Goal: Task Accomplishment & Management: Complete application form

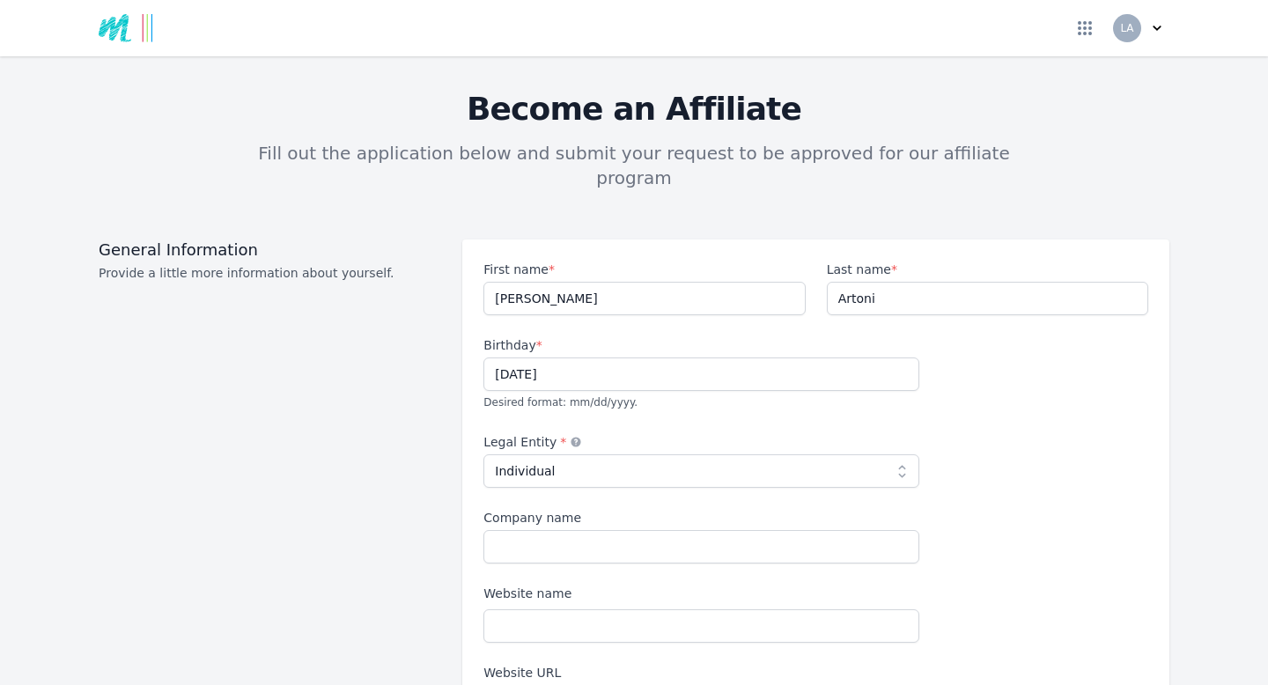
select select "individual"
select select "AU"
select select "SA"
select select "[GEOGRAPHIC_DATA]/[GEOGRAPHIC_DATA]"
select select "Beginner"
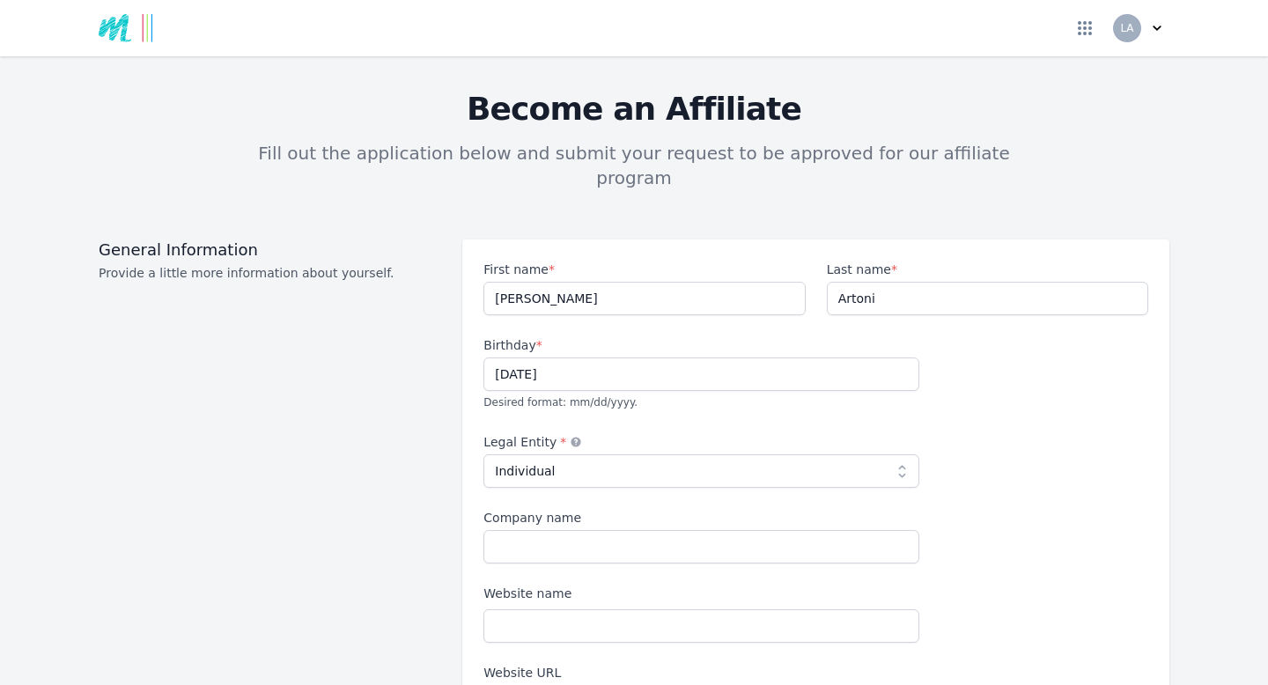
select select "Social media"
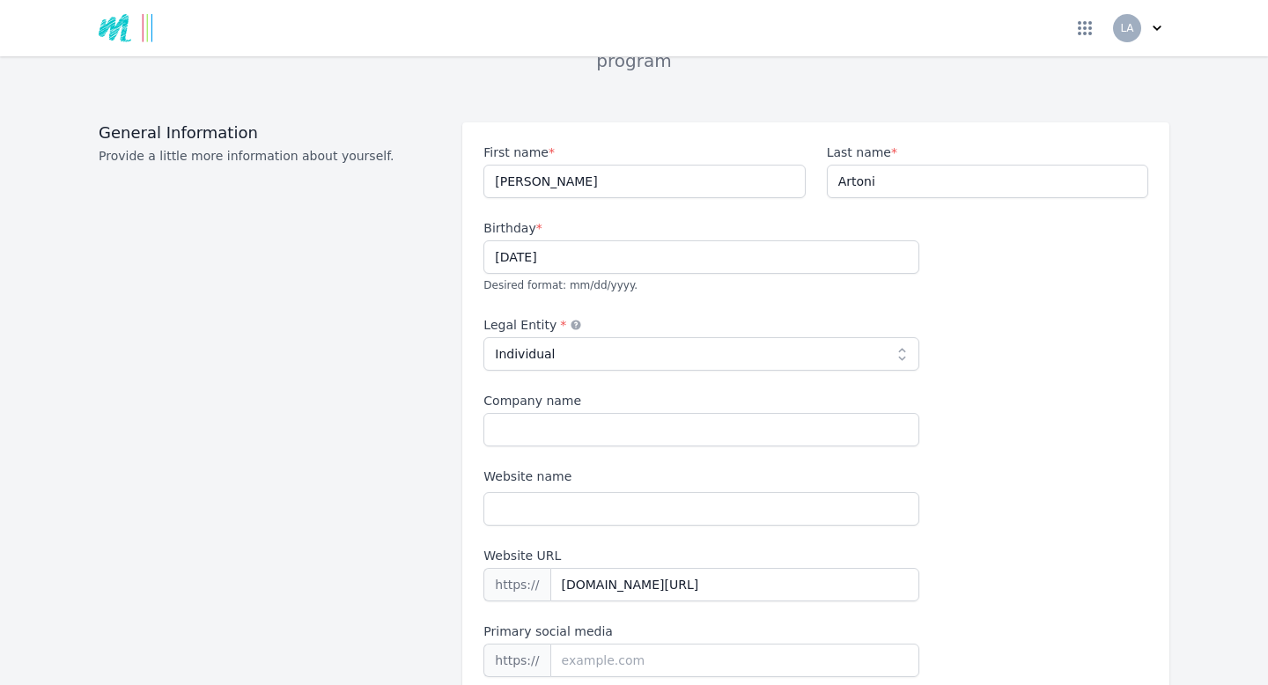
scroll to position [114, 0]
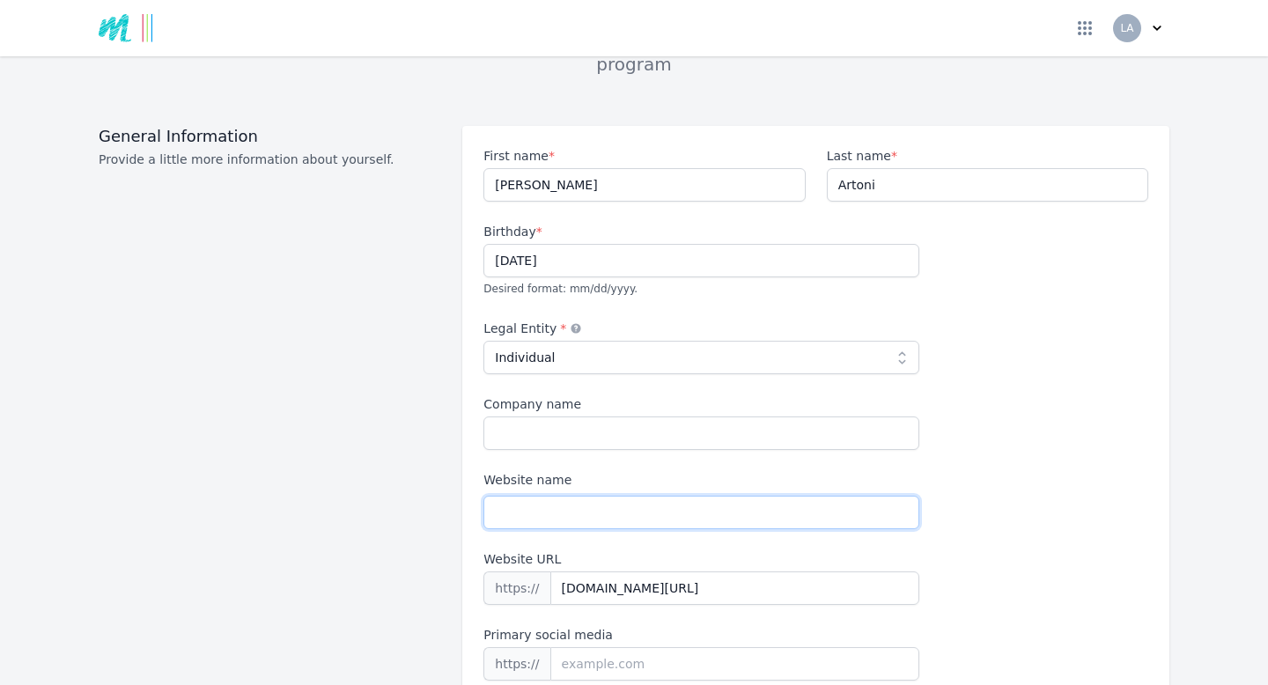
click at [554, 496] on input "Website name" at bounding box center [701, 512] width 436 height 33
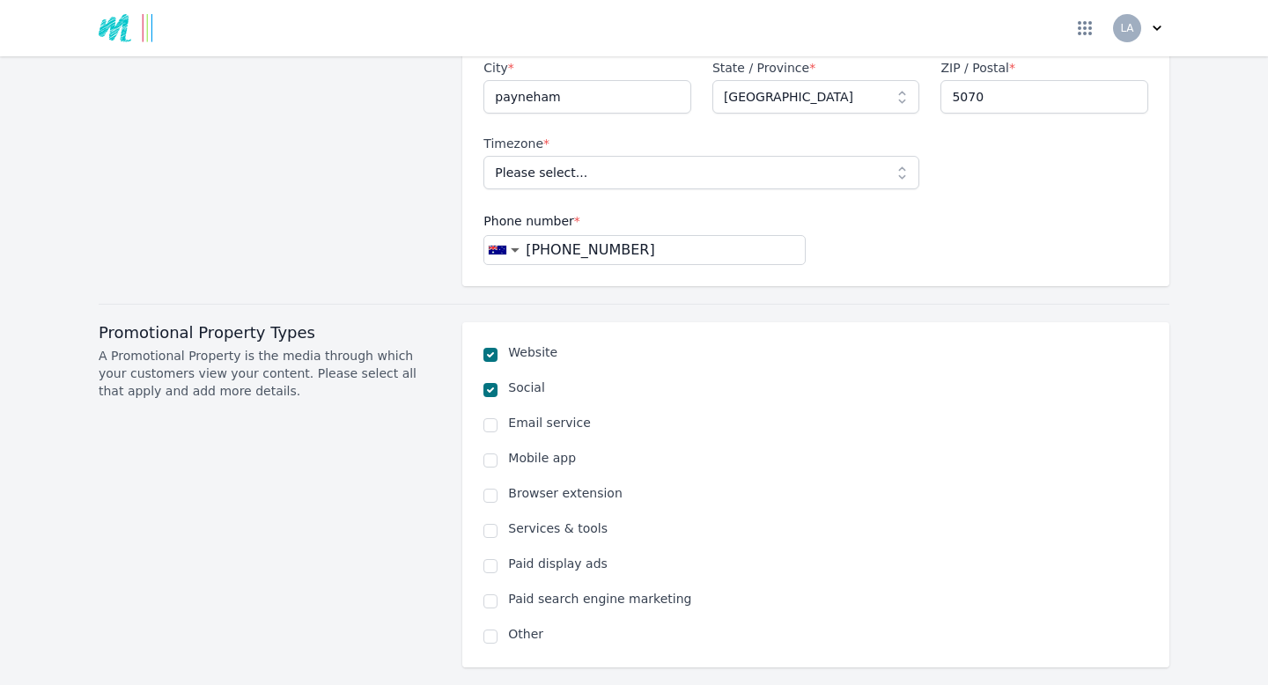
scroll to position [967, 0]
type input "Grabyourhealth"
click at [492, 416] on input "checkbox" at bounding box center [490, 423] width 14 height 14
checkbox input "true"
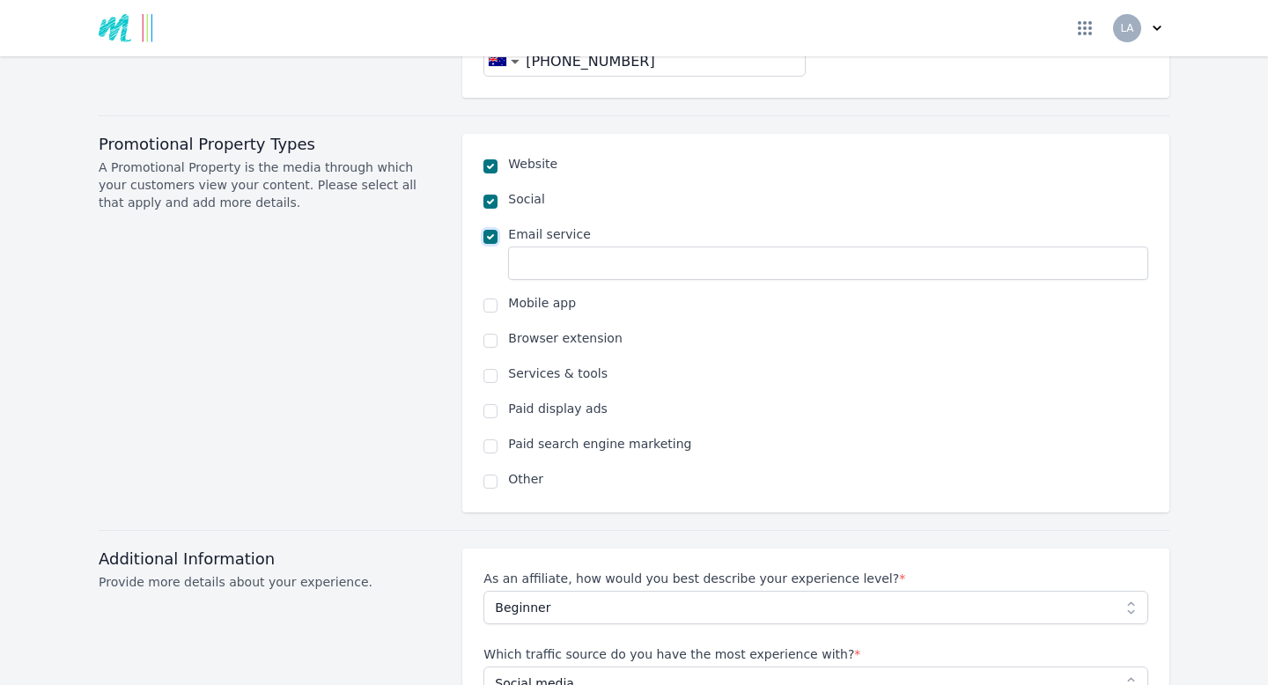
scroll to position [1177, 0]
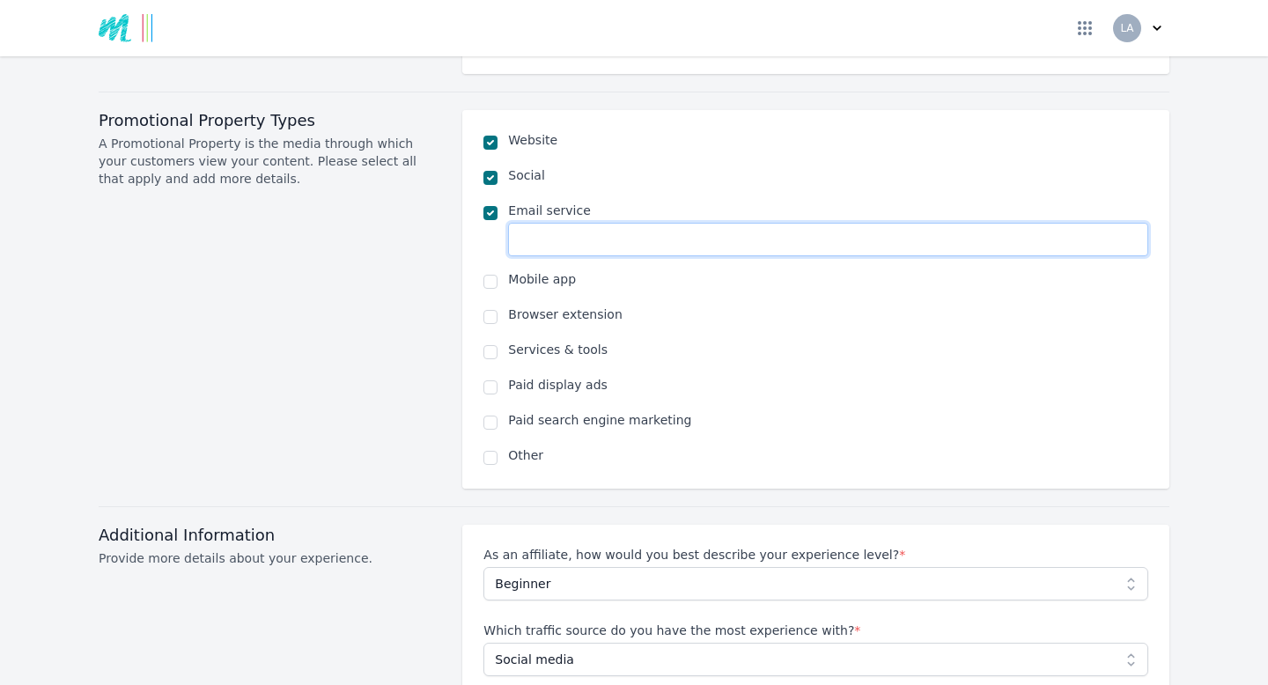
click at [624, 223] on input "text" at bounding box center [828, 239] width 640 height 33
type input "[EMAIL_ADDRESS][DOMAIN_NAME]"
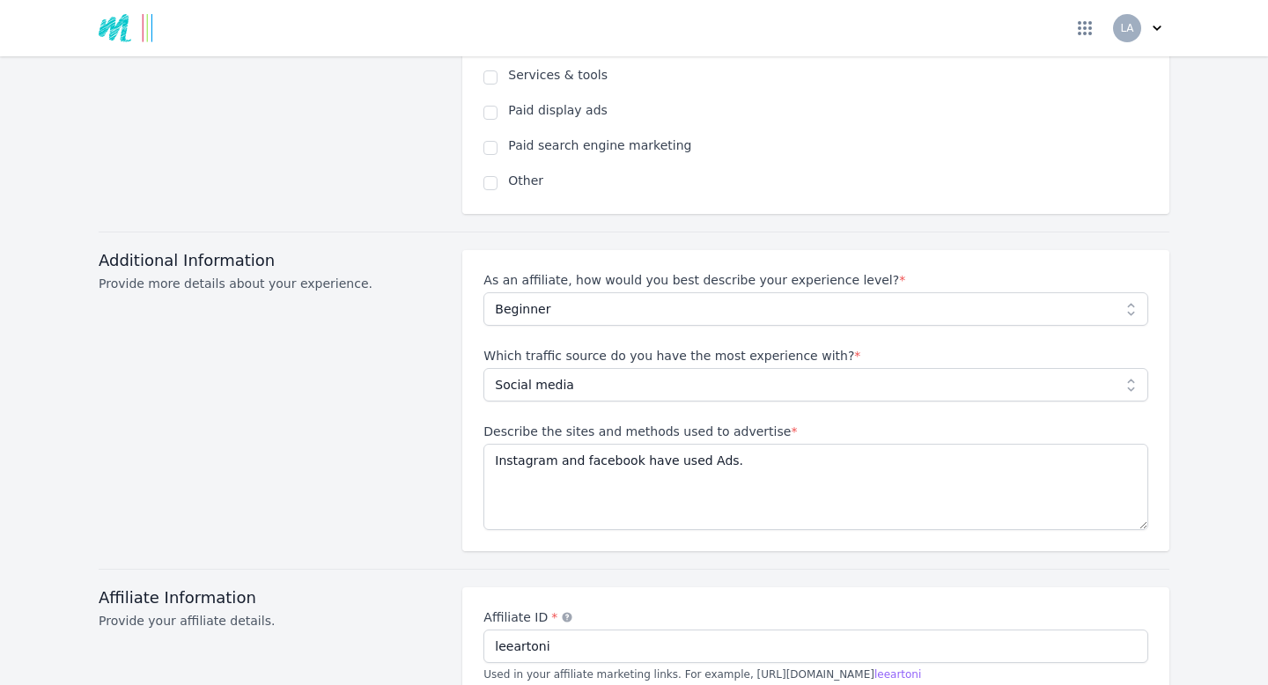
scroll to position [1451, 0]
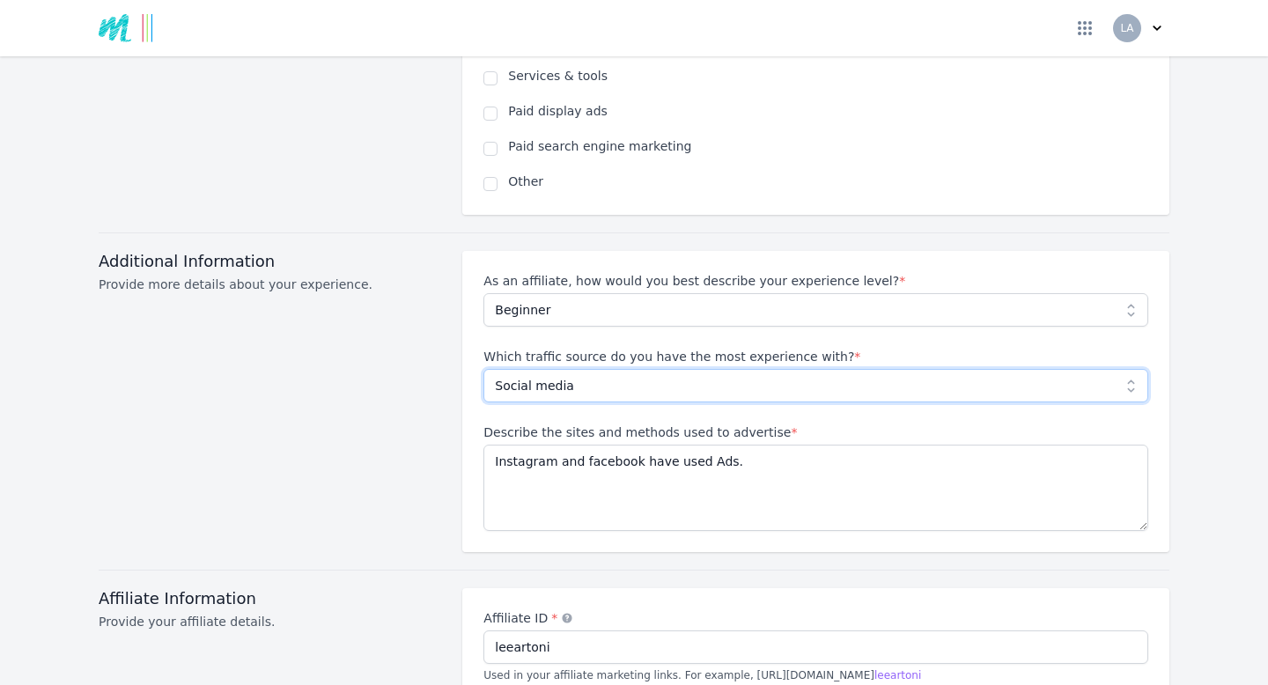
click at [1133, 369] on select "Please select... No experience Social media Pay per click Media buying Organic …" at bounding box center [815, 385] width 665 height 33
click at [1131, 369] on select "Please select... No experience Social media Pay per click Media buying Organic …" at bounding box center [815, 385] width 665 height 33
select select "No experience"
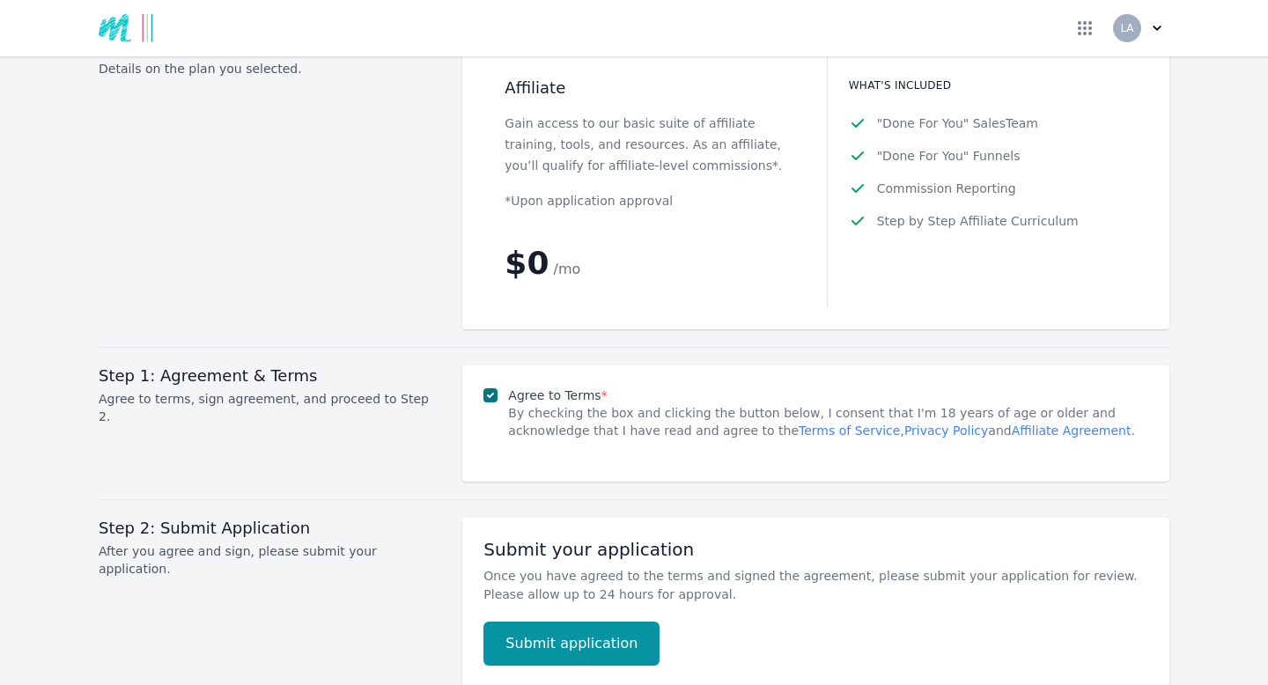
scroll to position [2325, 0]
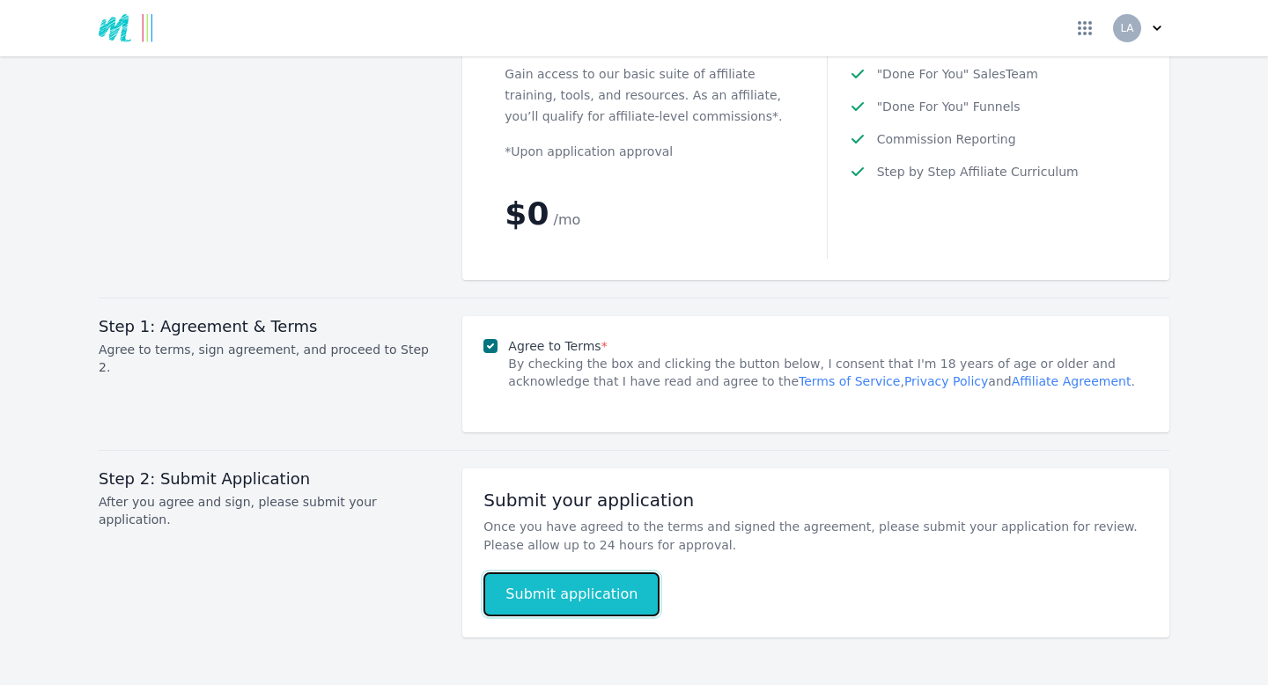
click at [572, 572] on button "Submit application" at bounding box center [571, 594] width 176 height 44
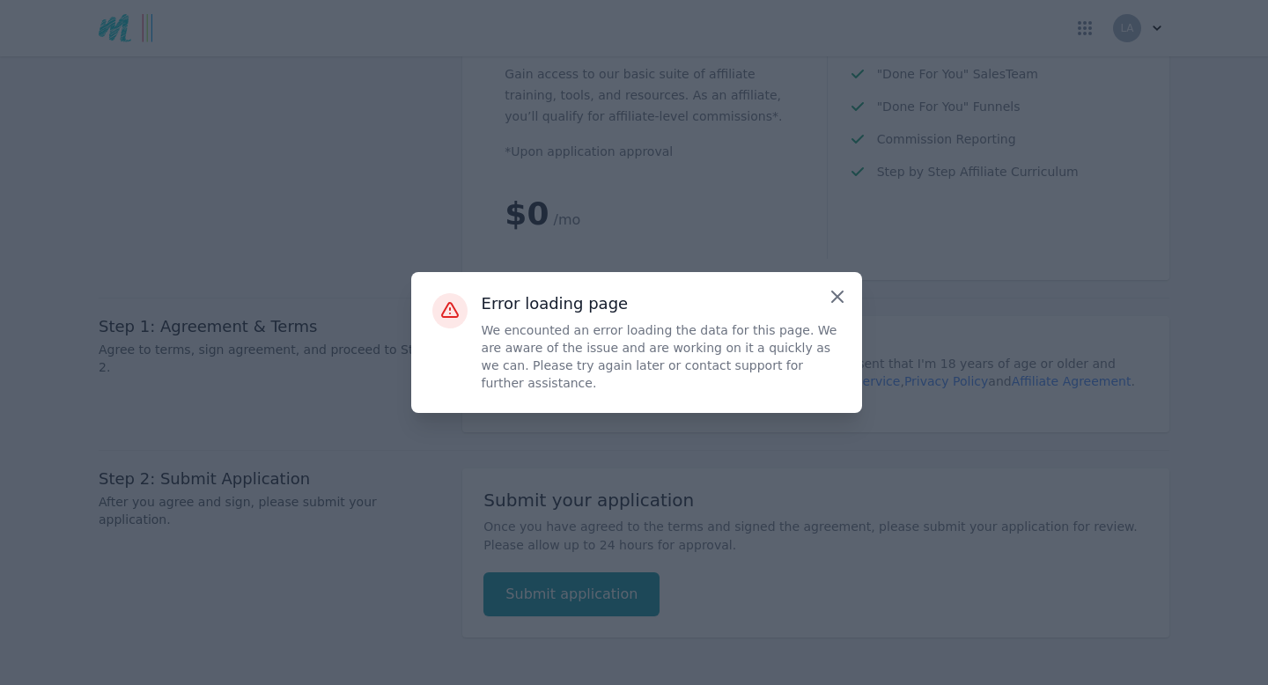
click at [835, 302] on icon "Close" at bounding box center [837, 296] width 11 height 11
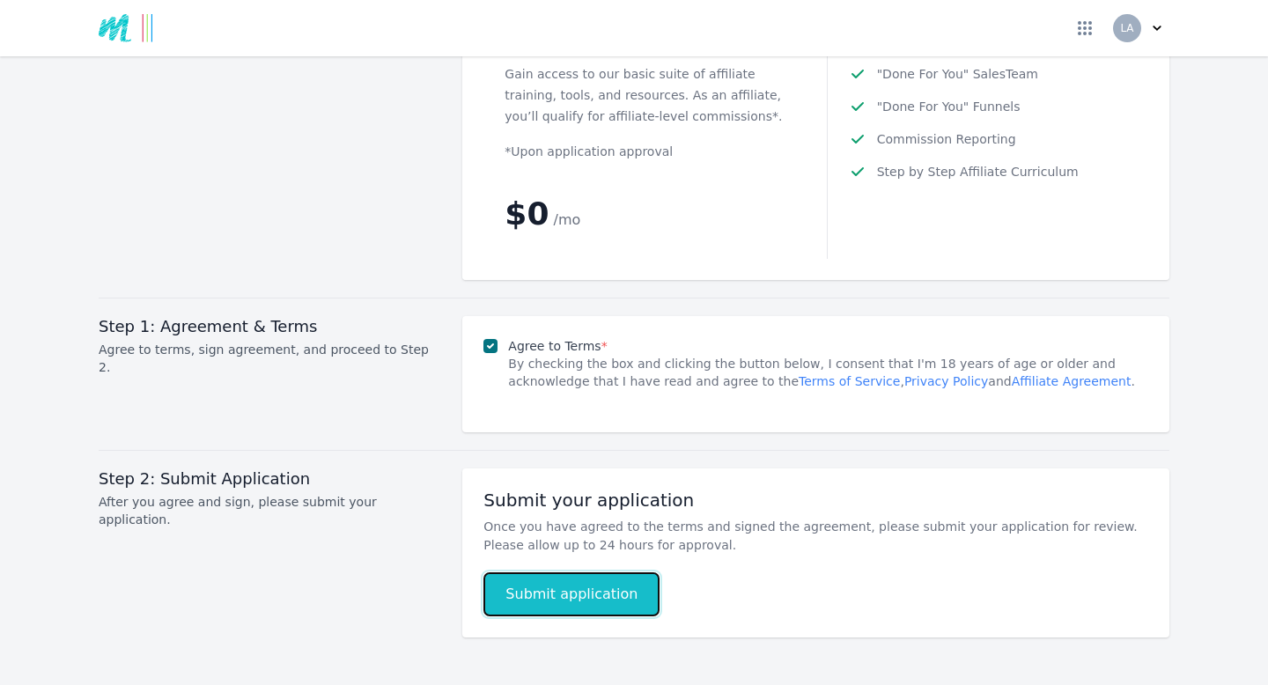
click at [569, 572] on button "Submit application" at bounding box center [571, 594] width 176 height 44
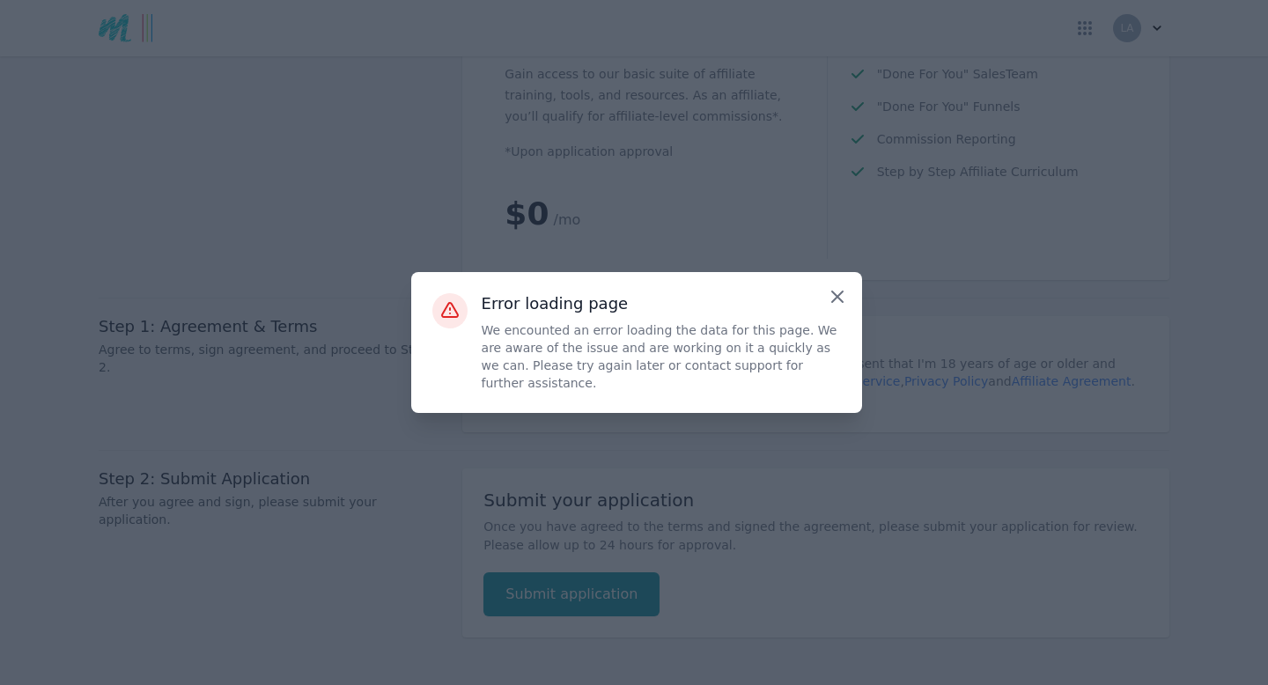
click at [835, 300] on icon "Close" at bounding box center [837, 296] width 21 height 21
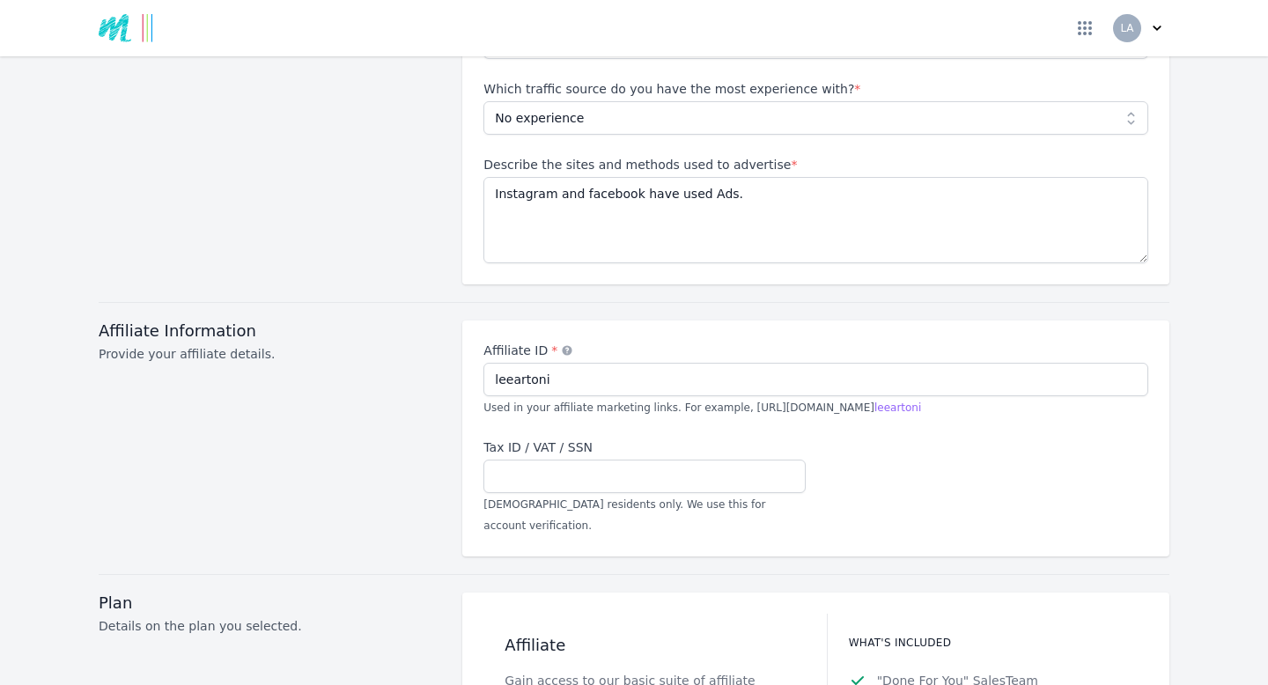
scroll to position [1698, 0]
